Goal: Task Accomplishment & Management: Use online tool/utility

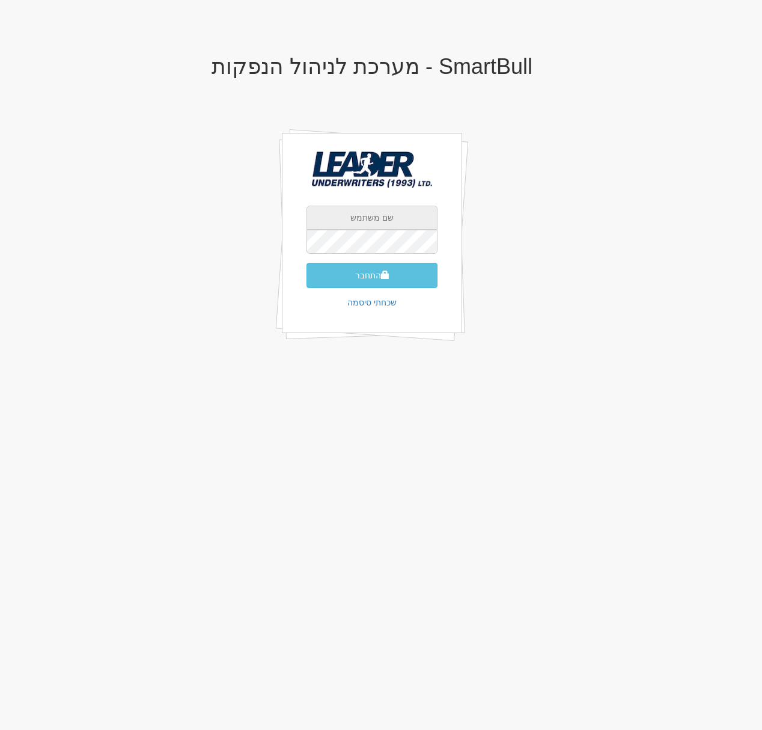
click at [349, 211] on input "text" at bounding box center [372, 218] width 131 height 24
type input "[EMAIL_ADDRESS][DOMAIN_NAME]"
click at [412, 277] on button "התחבר" at bounding box center [372, 275] width 131 height 25
click at [361, 218] on input "text" at bounding box center [372, 218] width 131 height 24
type input "[EMAIL_ADDRESS][DOMAIN_NAME]"
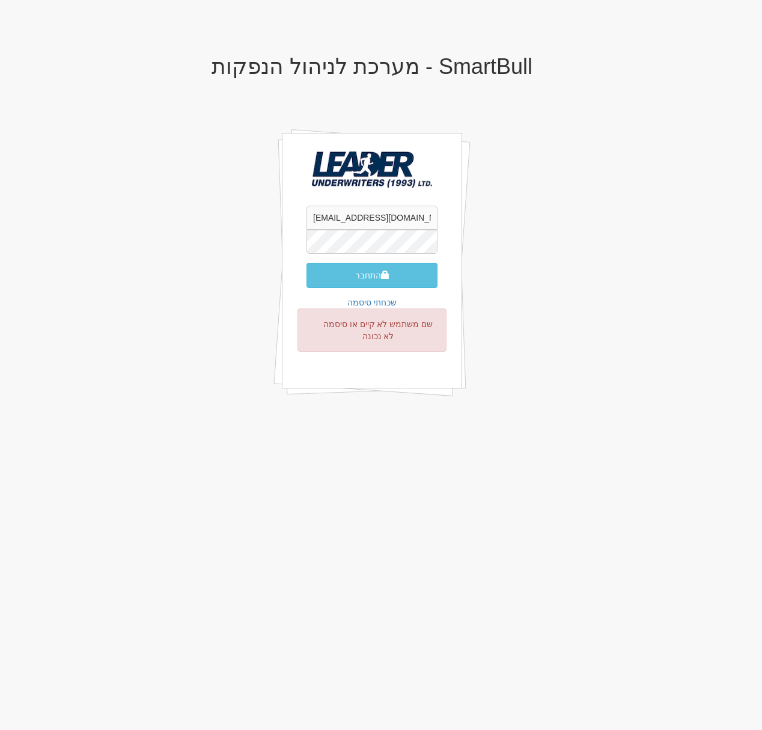
click at [307, 263] on button "התחבר" at bounding box center [372, 275] width 131 height 25
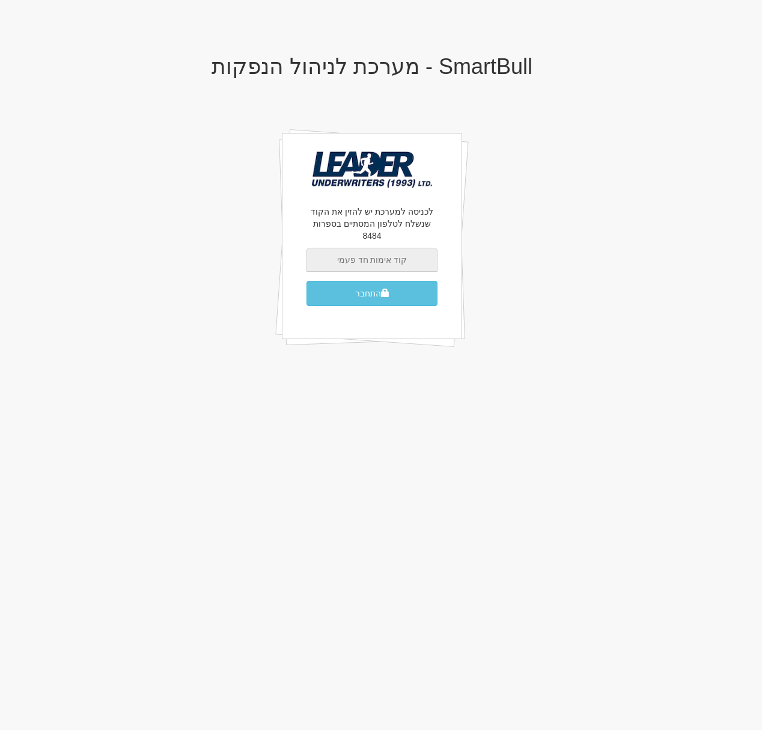
click at [382, 250] on input "text" at bounding box center [372, 260] width 131 height 24
click at [382, 248] on input "text" at bounding box center [372, 260] width 131 height 24
type input "924273"
click at [368, 282] on button "התחבר" at bounding box center [372, 293] width 131 height 25
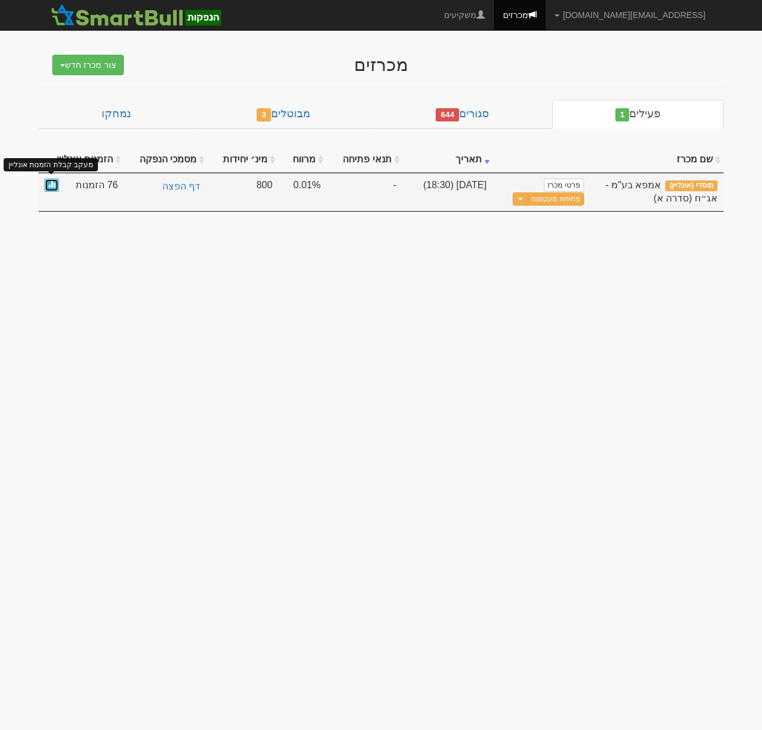
click at [54, 186] on span at bounding box center [51, 183] width 7 height 7
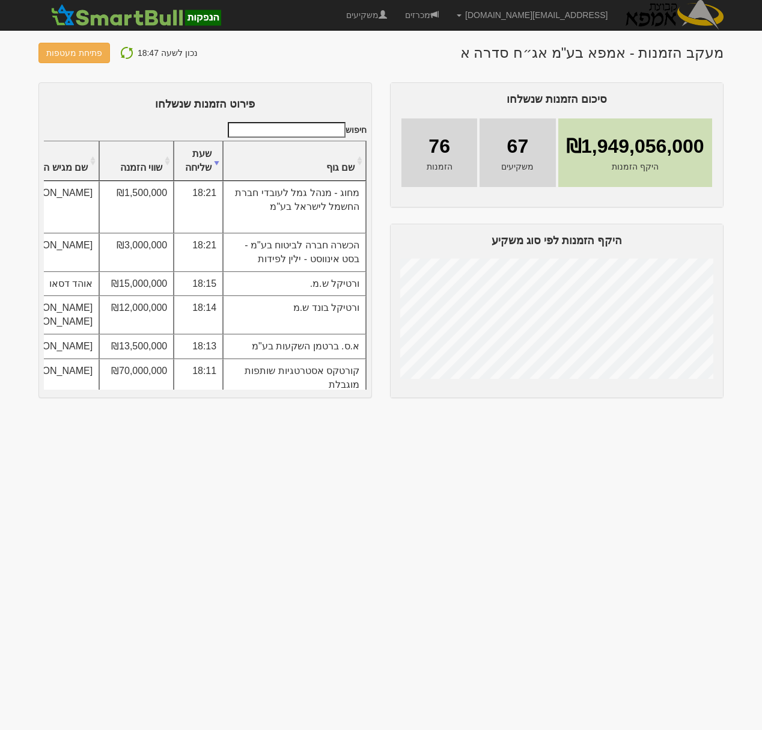
scroll to position [292, 0]
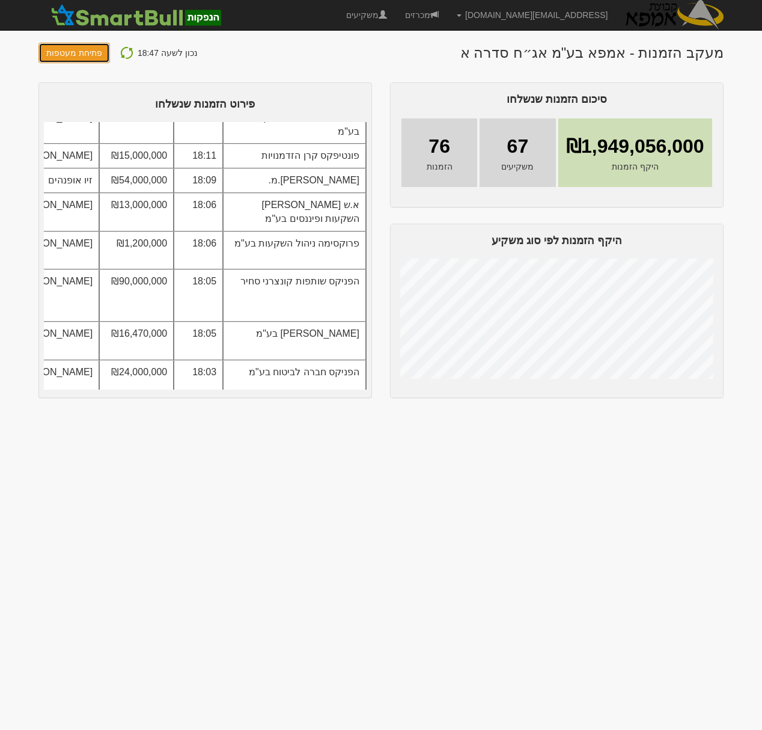
click at [92, 55] on link "פתיחת מעטפות" at bounding box center [74, 53] width 72 height 20
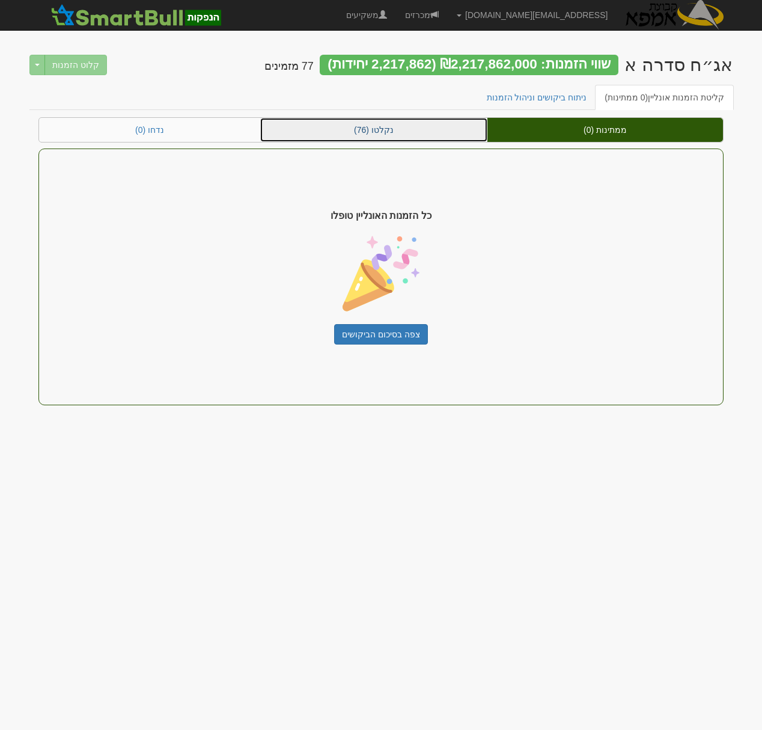
click at [397, 127] on link "נקלטו (76)" at bounding box center [373, 130] width 227 height 24
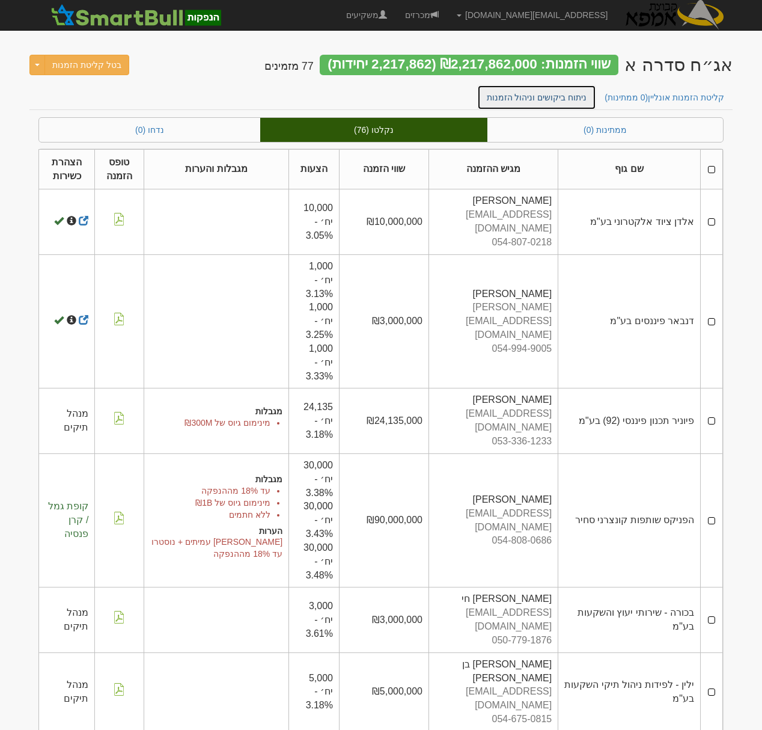
click at [571, 96] on link "ניתוח ביקושים וניהול הזמנות" at bounding box center [537, 97] width 120 height 25
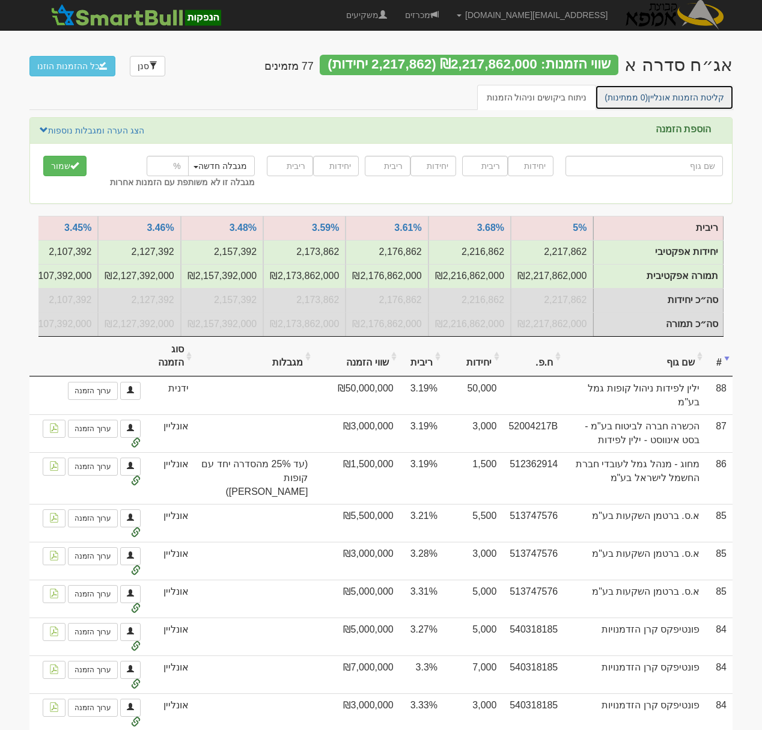
click at [631, 97] on span "(0 ממתינות)" at bounding box center [626, 98] width 43 height 10
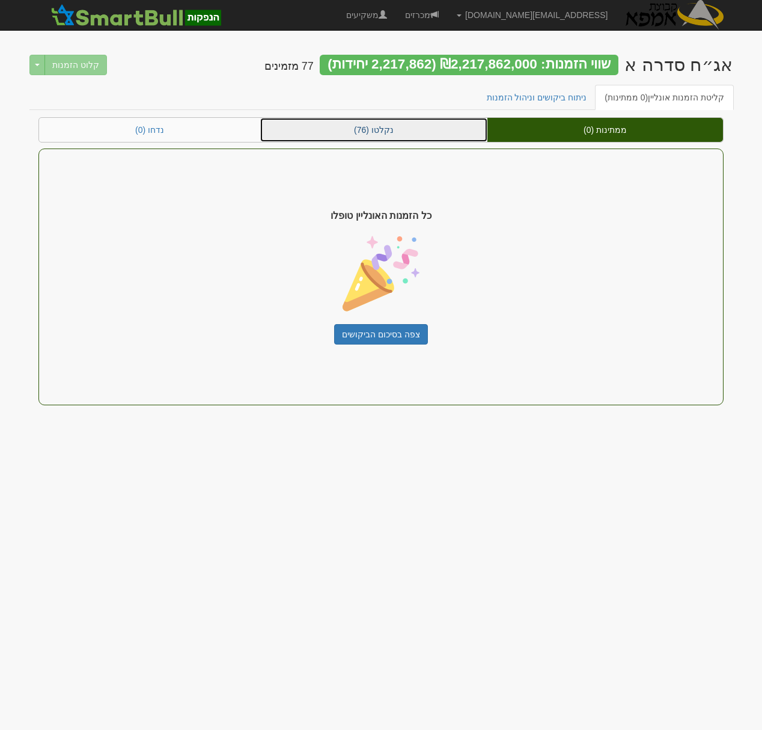
click at [430, 138] on link "נקלטו (76)" at bounding box center [373, 130] width 227 height 24
